Goal: Check status: Check status

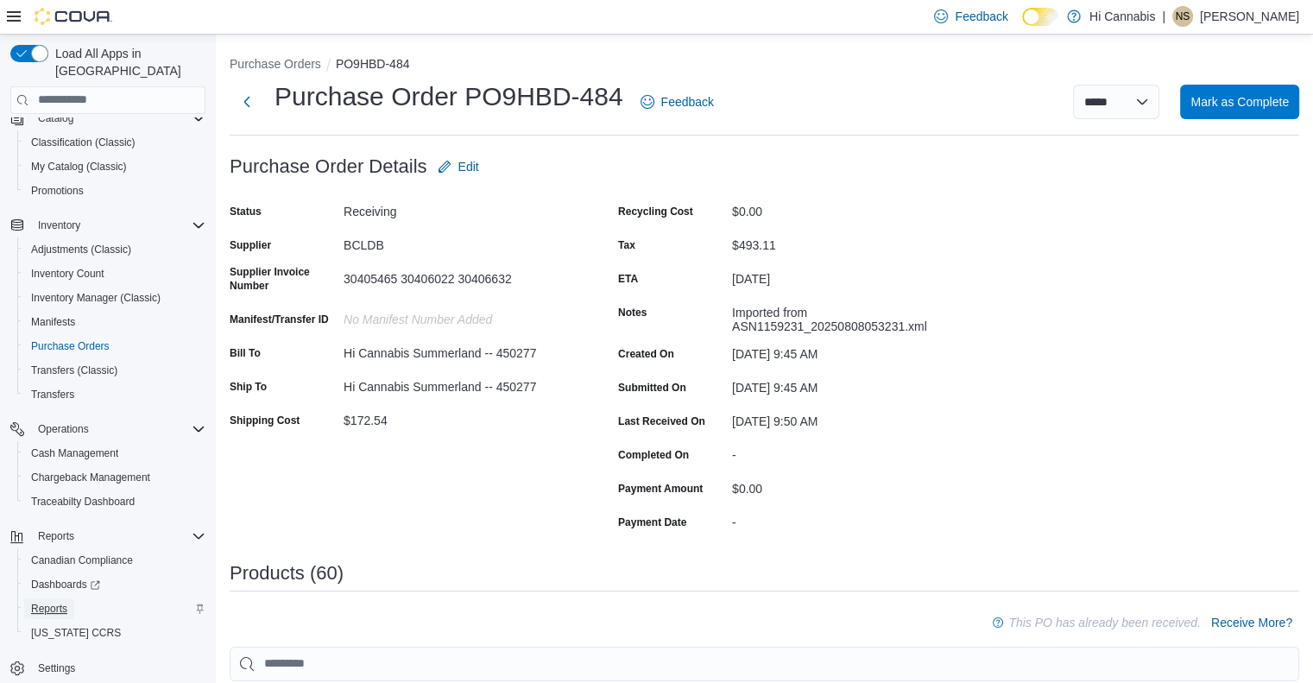
click at [46, 602] on span "Reports" at bounding box center [49, 609] width 36 height 14
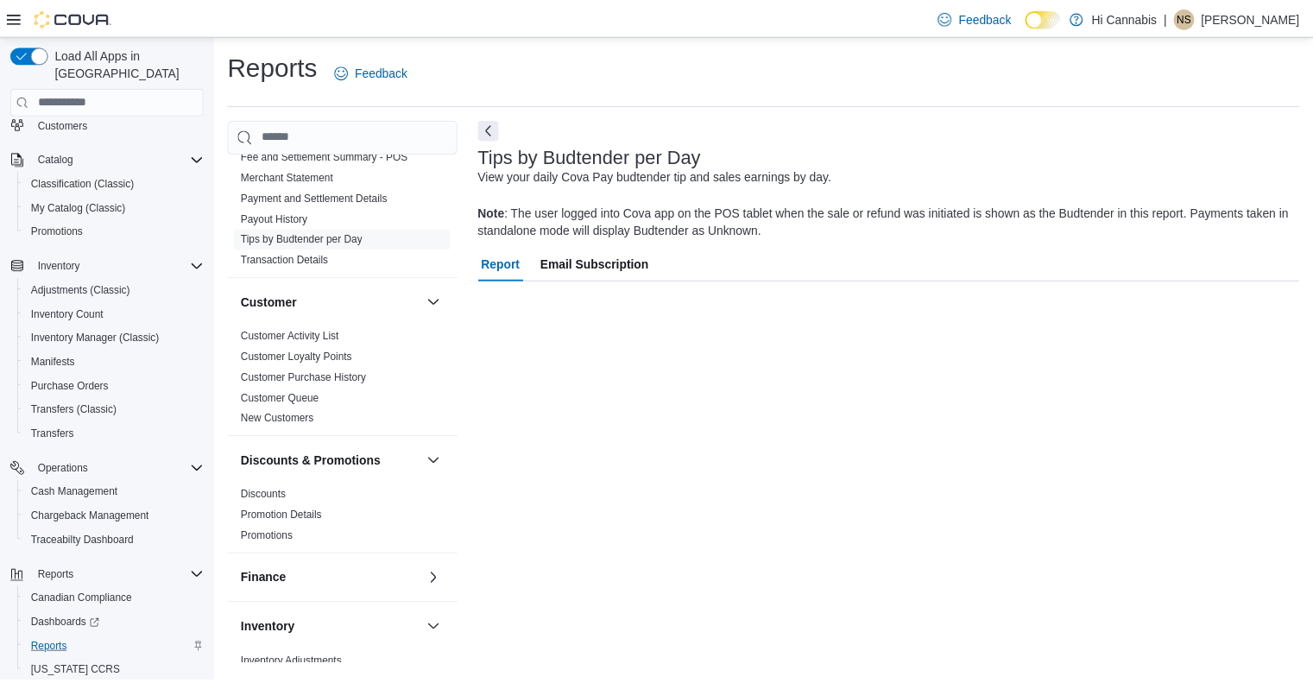
scroll to position [432, 0]
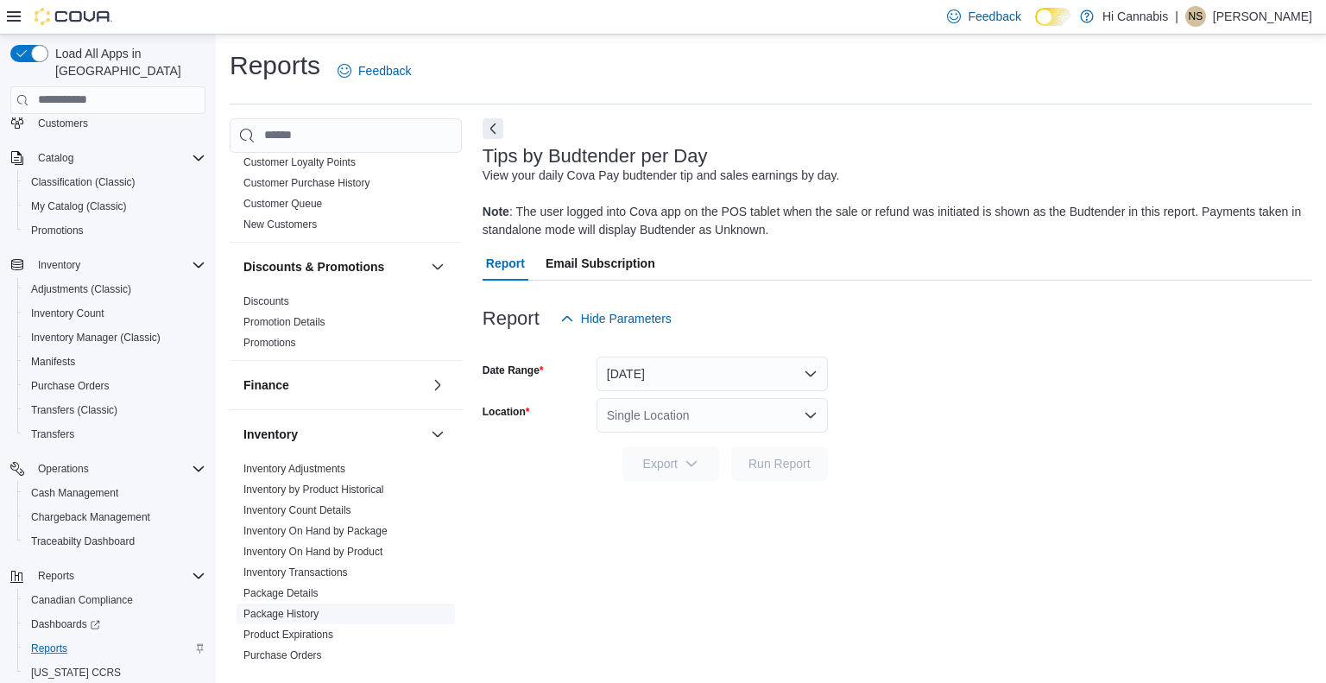
click at [319, 604] on span "Package History" at bounding box center [346, 614] width 218 height 21
click at [308, 608] on link "Package History" at bounding box center [280, 614] width 75 height 12
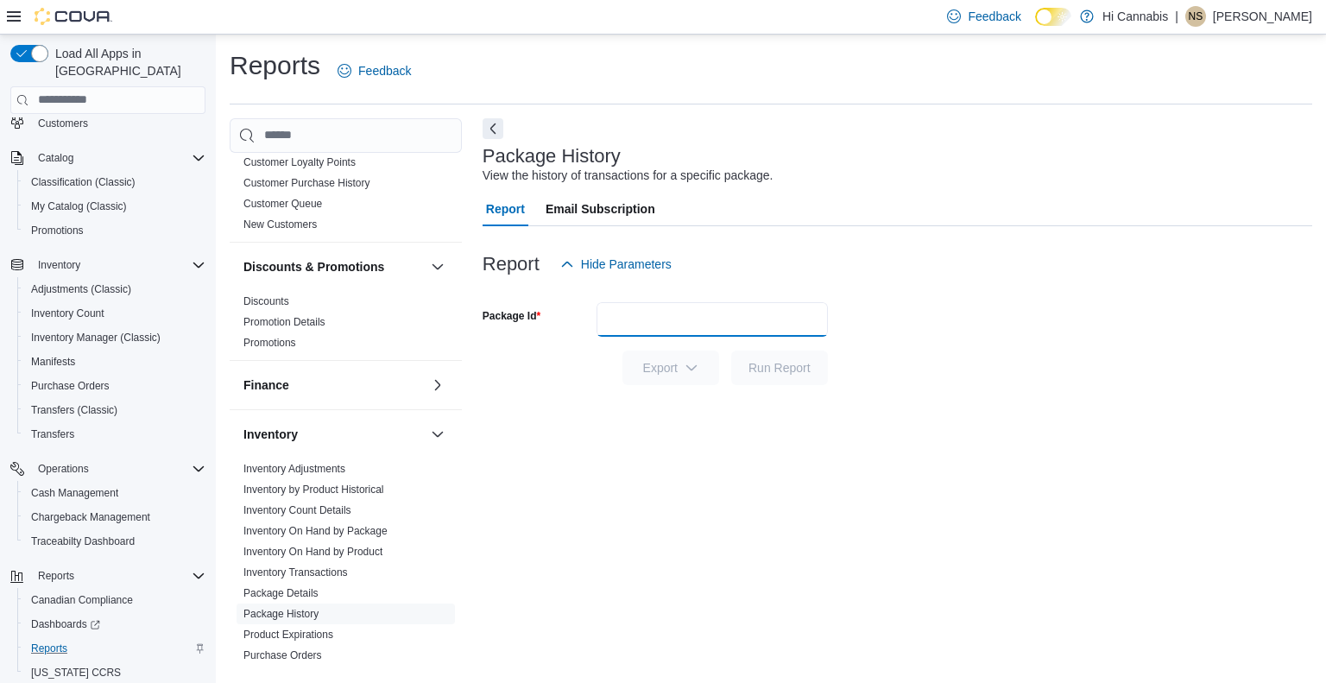
click at [705, 317] on input "Package Id" at bounding box center [712, 319] width 231 height 35
paste input "**********"
type input "**********"
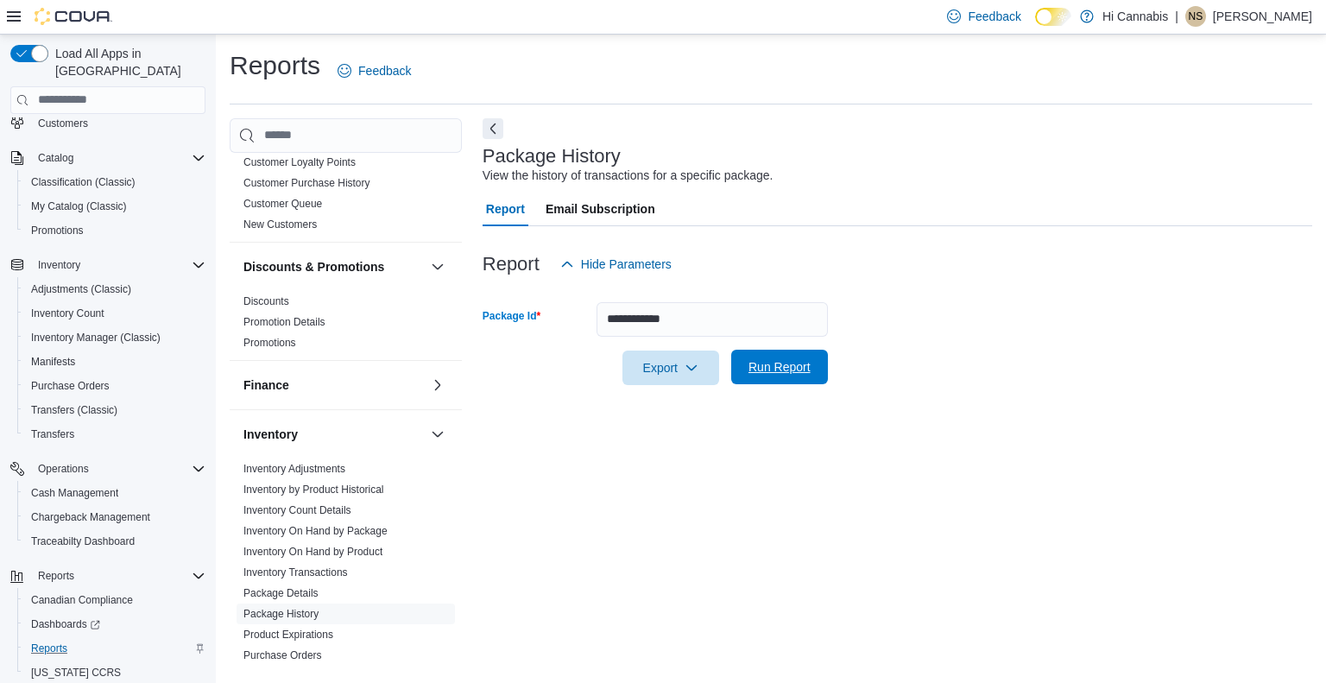
click at [773, 372] on span "Run Report" at bounding box center [780, 366] width 62 height 17
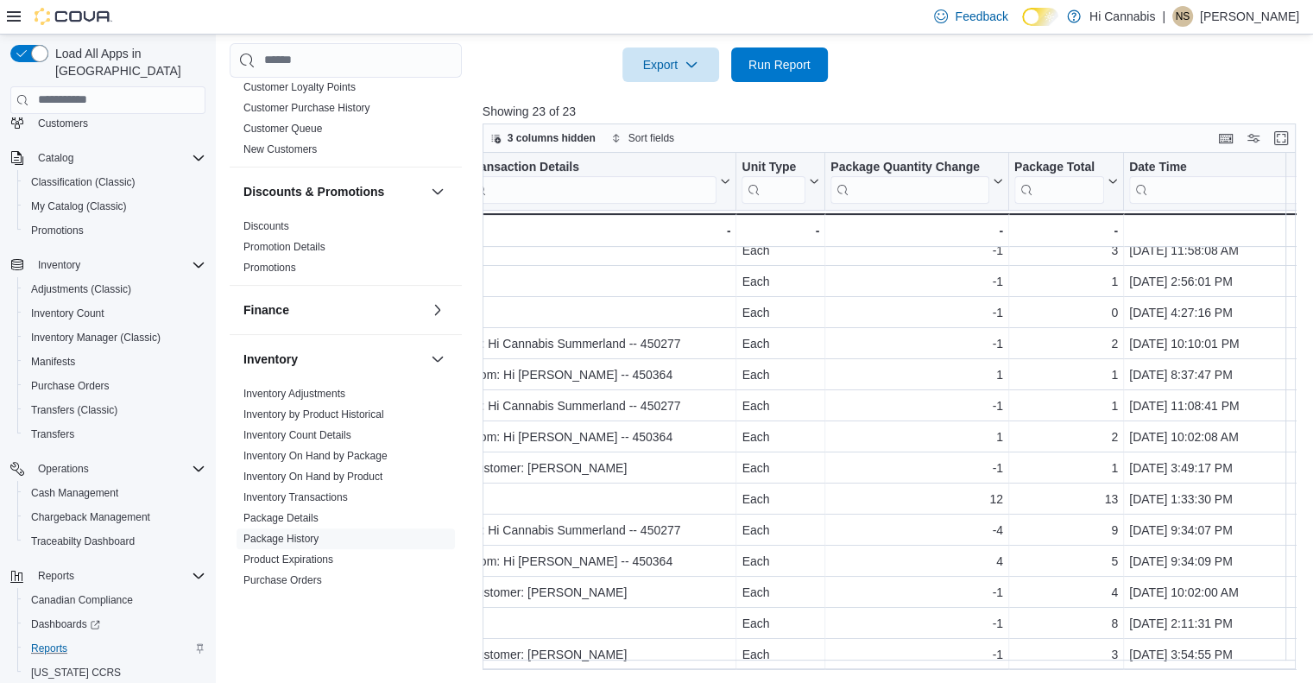
scroll to position [300, 969]
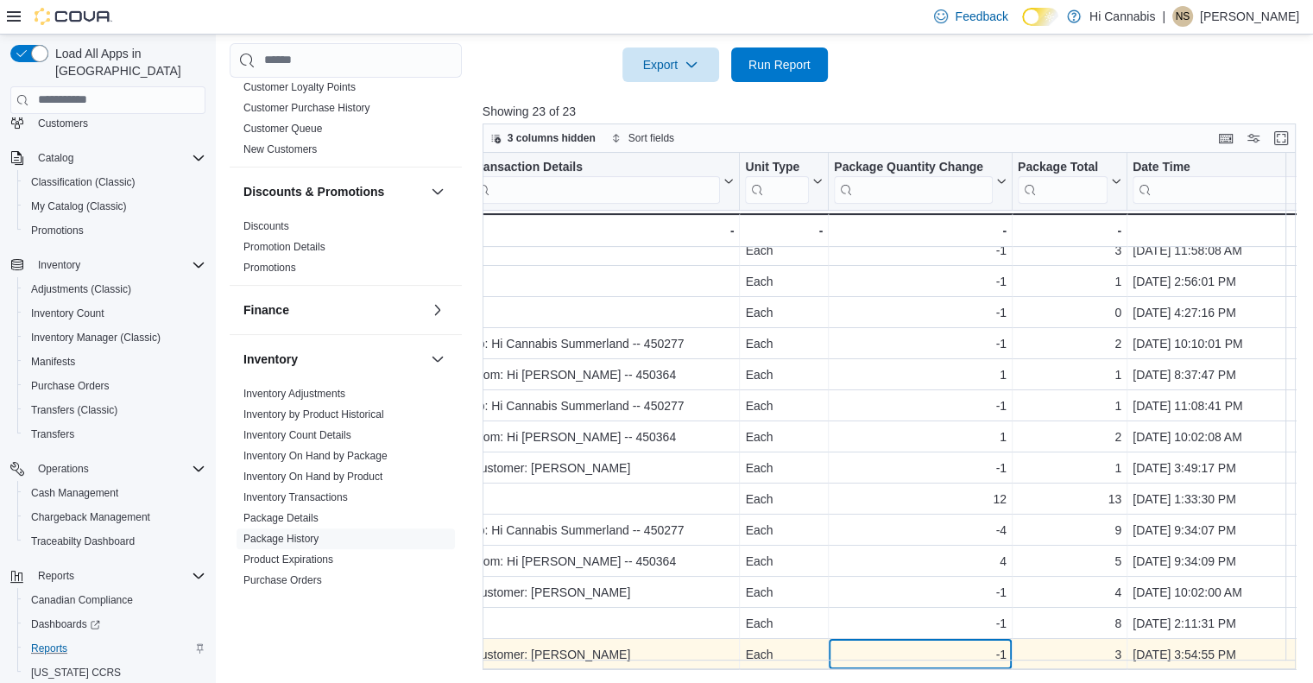
drag, startPoint x: 875, startPoint y: 658, endPoint x: 850, endPoint y: 659, distance: 24.2
click at [850, 659] on div "-1 - Package Quantity Change, column 8, row 23" at bounding box center [921, 654] width 184 height 31
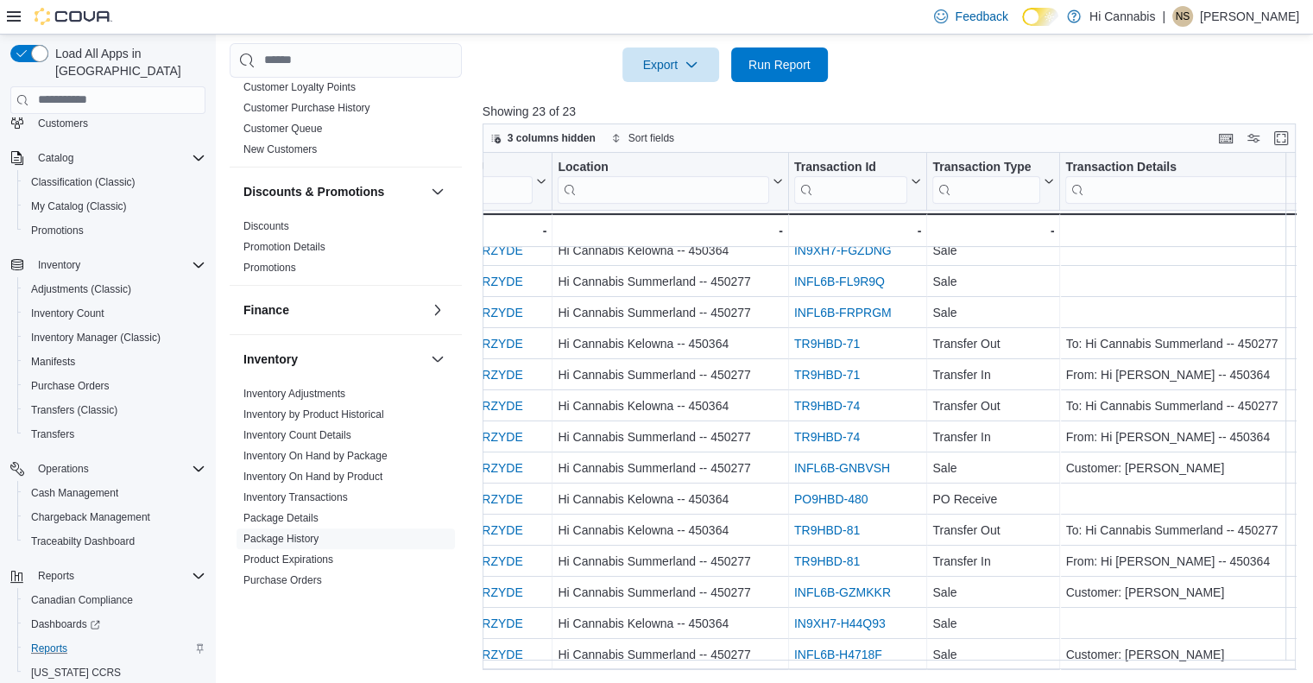
scroll to position [300, 269]
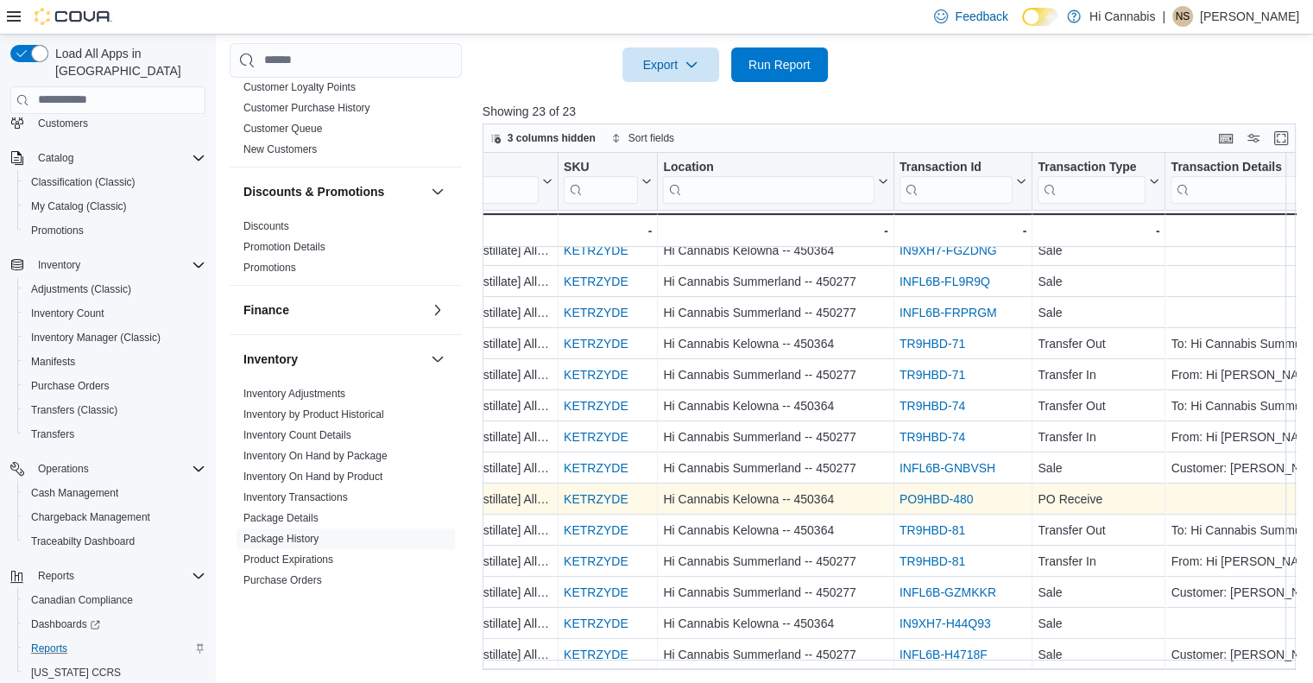
click at [929, 492] on link "PO9HBD-480" at bounding box center [937, 499] width 74 height 14
